Goal: Find contact information: Obtain details needed to contact an individual or organization

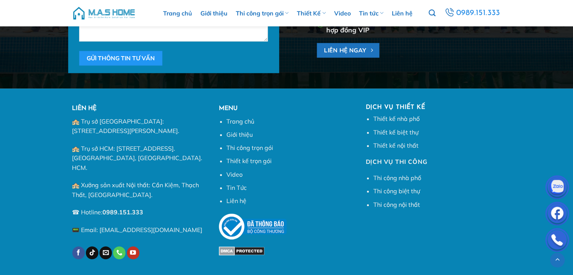
scroll to position [3330, 0]
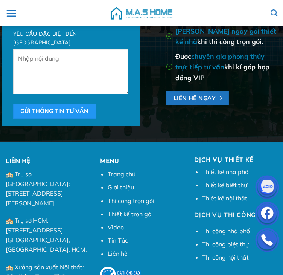
scroll to position [3940, 0]
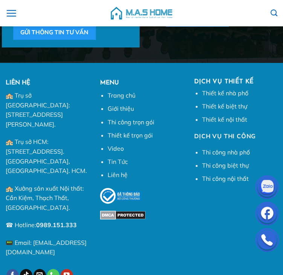
drag, startPoint x: 57, startPoint y: 57, endPoint x: 80, endPoint y: 74, distance: 28.4
click at [80, 91] on p "🏤 Trụ sở [GEOGRAPHIC_DATA]: [STREET_ADDRESS][PERSON_NAME]." at bounding box center [47, 110] width 83 height 38
copy p "ầng 3, tòa nhà 619 Nguyễn Trãi, Thanh Xuân, Hà Nội."
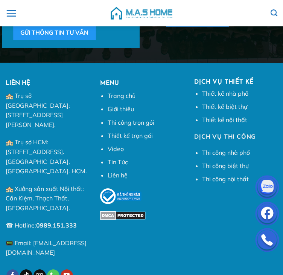
scroll to position [3940, 0]
